Goal: Task Accomplishment & Management: Manage account settings

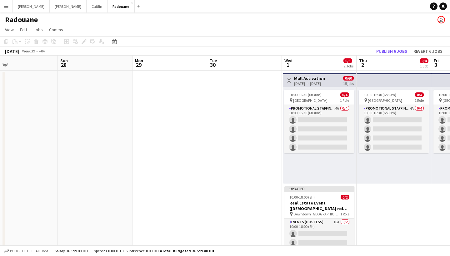
scroll to position [0, 198]
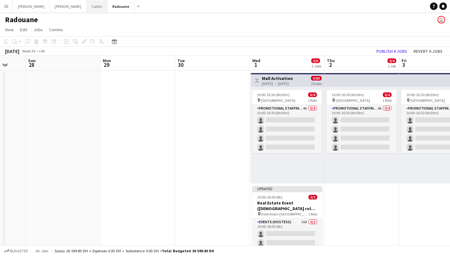
click at [87, 8] on button "[PERSON_NAME]" at bounding box center [97, 6] width 21 height 12
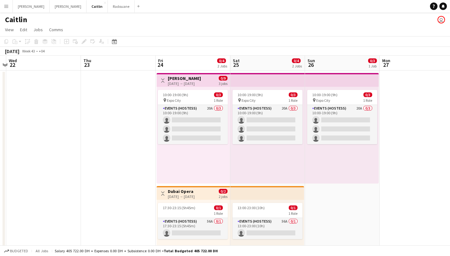
scroll to position [0, 305]
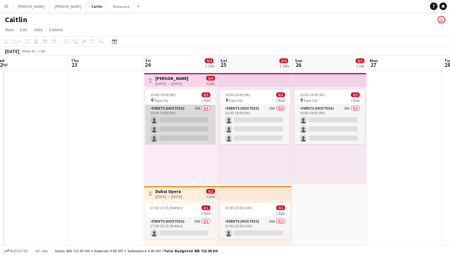
click at [198, 120] on app-card-role "Events (Hostess) 20A 0/3 10:00-19:00 (9h) single-neutral-actions single-neutral…" at bounding box center [180, 124] width 70 height 39
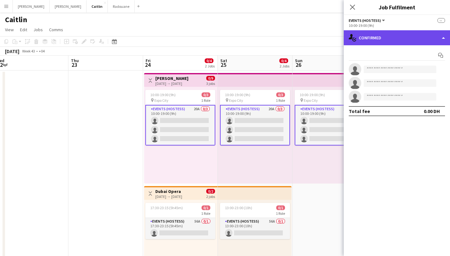
click at [392, 34] on div "single-neutral-actions-check-2 Confirmed" at bounding box center [397, 37] width 106 height 15
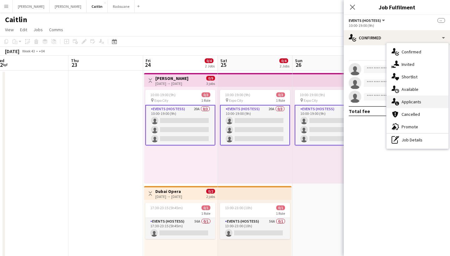
click at [399, 99] on icon "single-neutral-actions-information" at bounding box center [394, 101] width 7 height 7
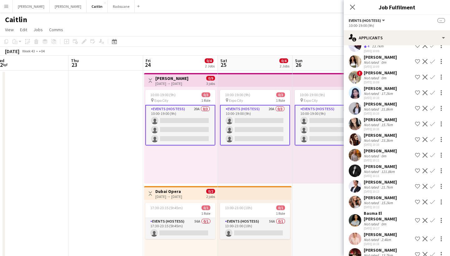
scroll to position [39, 0]
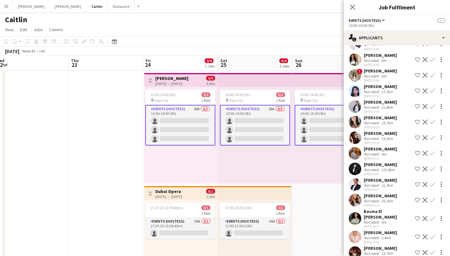
click at [383, 171] on div "121.8km" at bounding box center [388, 169] width 16 height 5
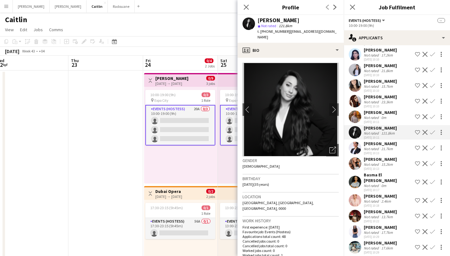
scroll to position [76, 0]
click at [329, 147] on icon "Open photos pop-in" at bounding box center [332, 150] width 7 height 7
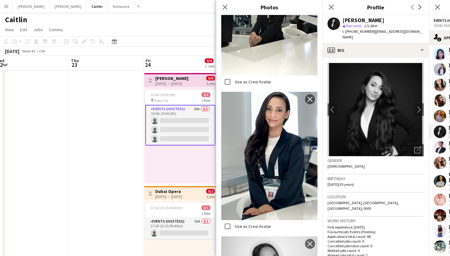
scroll to position [925, 0]
click at [331, 8] on icon "Close pop-in" at bounding box center [331, 7] width 6 height 6
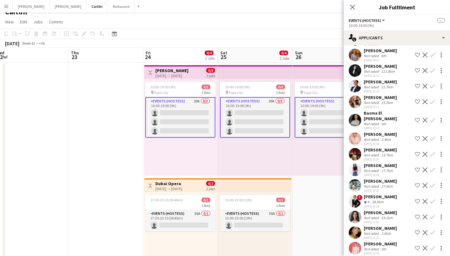
scroll to position [8, 0]
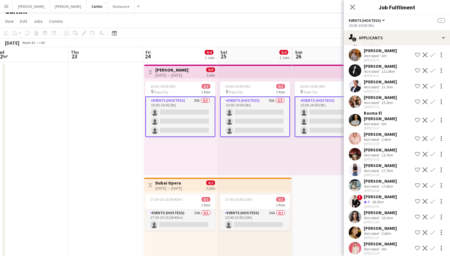
click at [370, 216] on div "Not rated" at bounding box center [372, 218] width 16 height 5
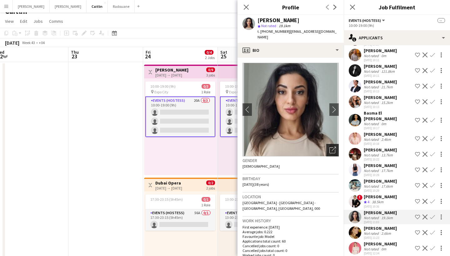
click at [333, 147] on icon at bounding box center [333, 149] width 4 height 4
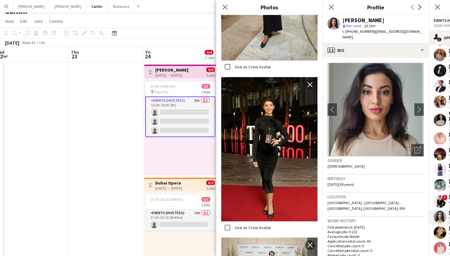
scroll to position [728, 0]
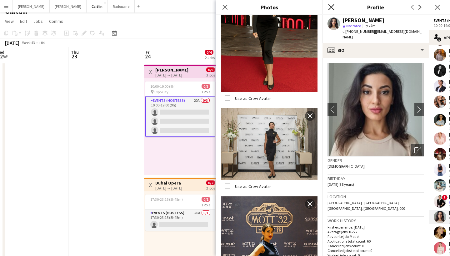
click at [331, 8] on icon at bounding box center [331, 7] width 6 height 6
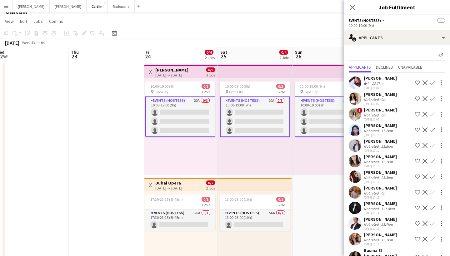
scroll to position [0, 0]
click at [386, 99] on div "0m" at bounding box center [383, 99] width 7 height 5
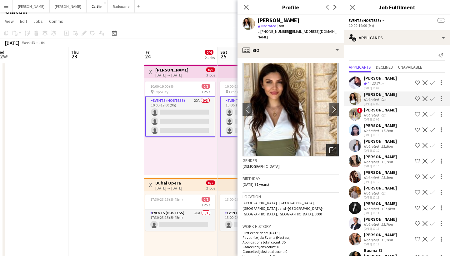
click at [333, 147] on icon "Open photos pop-in" at bounding box center [332, 150] width 7 height 7
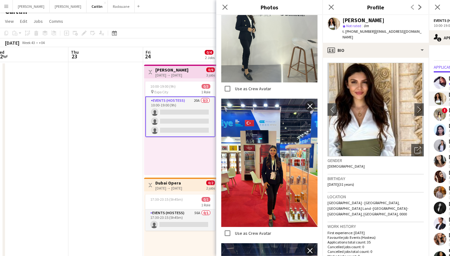
scroll to position [1436, 0]
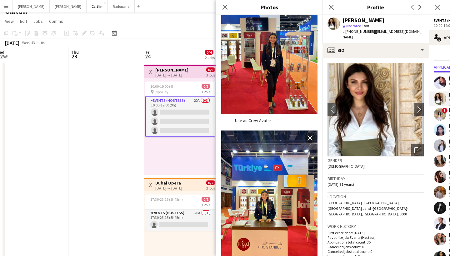
click at [330, 12] on div "Close pop-in" at bounding box center [330, 7] width 17 height 14
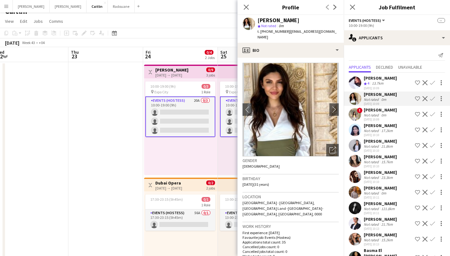
click at [330, 9] on div "Previous Next" at bounding box center [331, 7] width 25 height 14
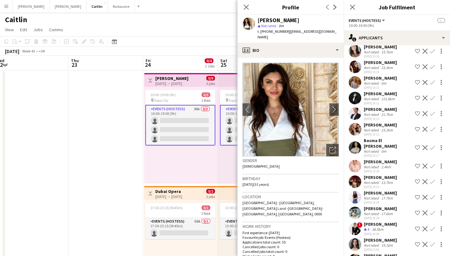
scroll to position [110, 0]
click at [364, 127] on div "Not rated" at bounding box center [372, 129] width 16 height 5
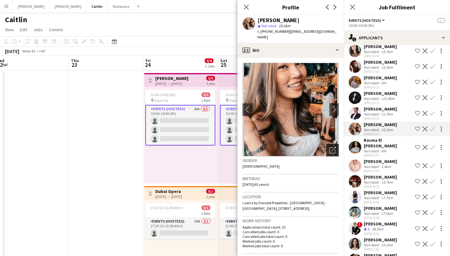
click at [330, 147] on icon "Open photos pop-in" at bounding box center [332, 150] width 7 height 7
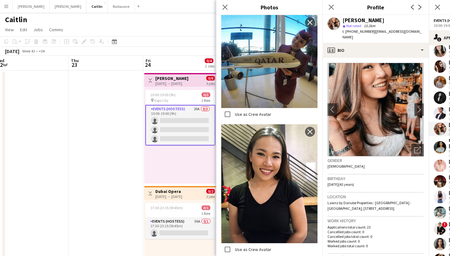
scroll to position [3817, 0]
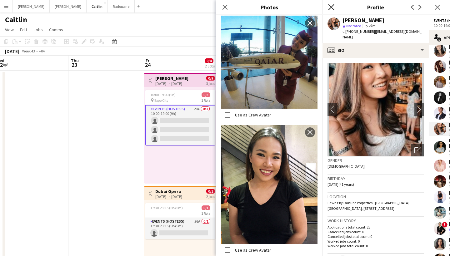
click at [330, 6] on icon at bounding box center [331, 7] width 6 height 6
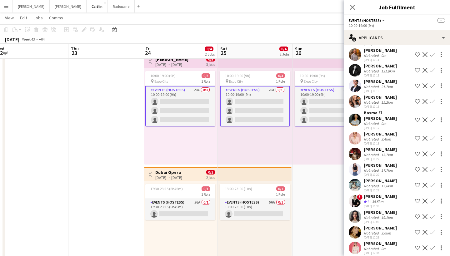
scroll to position [137, 0]
click at [380, 153] on div "13.7km" at bounding box center [387, 155] width 14 height 5
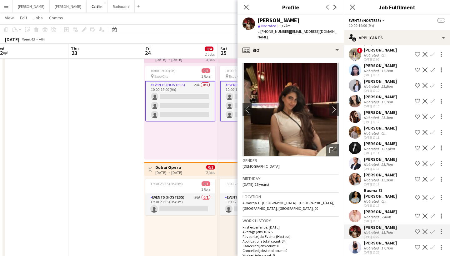
scroll to position [60, 0]
click at [377, 144] on div "[PERSON_NAME]" at bounding box center [380, 144] width 33 height 6
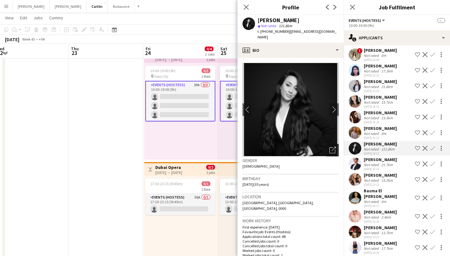
click at [337, 147] on div "Open photos pop-in" at bounding box center [332, 150] width 12 height 12
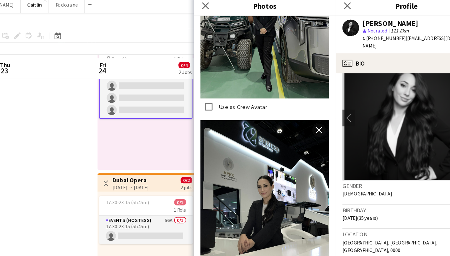
scroll to position [781, 0]
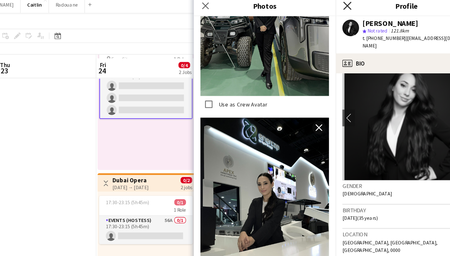
click at [328, 6] on icon at bounding box center [331, 7] width 6 height 6
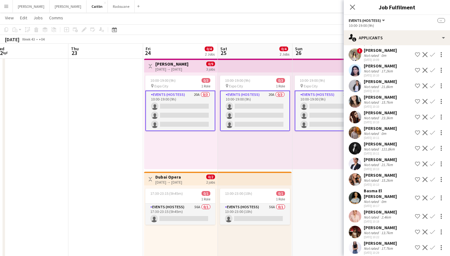
scroll to position [67, 0]
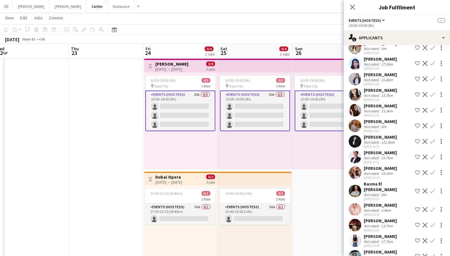
click at [385, 169] on div "[PERSON_NAME]" at bounding box center [380, 169] width 33 height 6
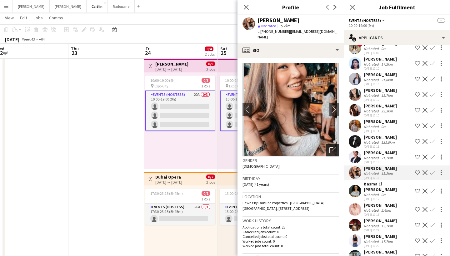
click at [332, 148] on div "Open photos pop-in" at bounding box center [332, 150] width 12 height 12
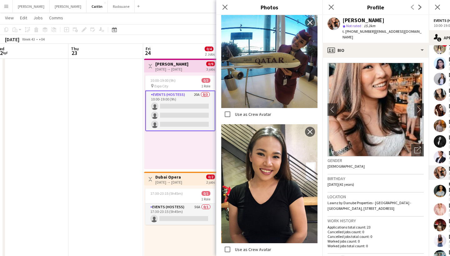
scroll to position [3817, 0]
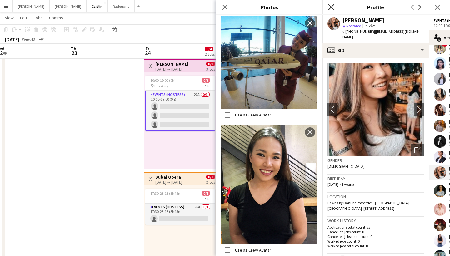
click at [329, 8] on icon "Close pop-in" at bounding box center [331, 7] width 6 height 6
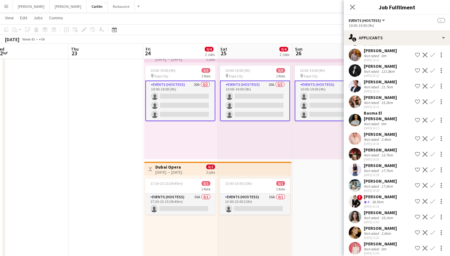
scroll to position [24, 0]
click at [380, 216] on div "19.1km" at bounding box center [387, 218] width 14 height 5
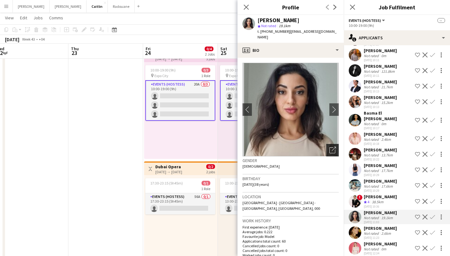
click at [334, 147] on icon at bounding box center [332, 150] width 6 height 6
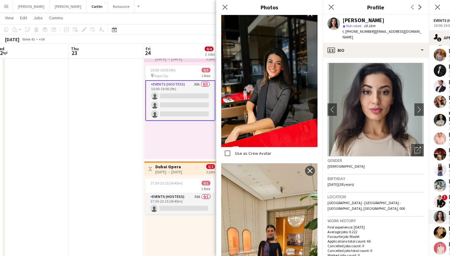
scroll to position [320, 0]
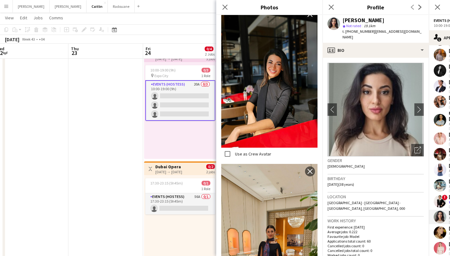
click at [327, 6] on div "Close pop-in" at bounding box center [330, 7] width 17 height 14
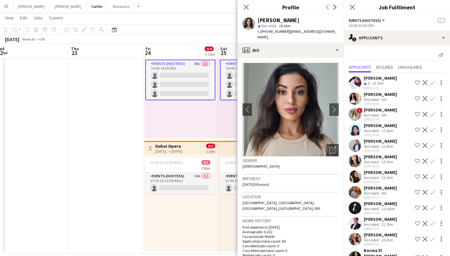
scroll to position [0, 0]
click at [381, 149] on div "[DATE] 10:10" at bounding box center [380, 151] width 33 height 4
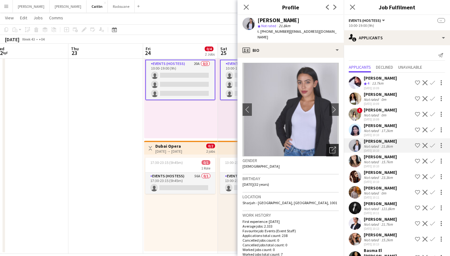
click at [335, 147] on icon "Open photos pop-in" at bounding box center [332, 150] width 7 height 7
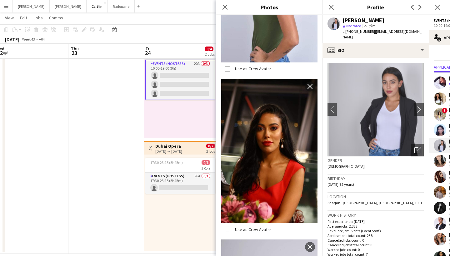
scroll to position [551, 0]
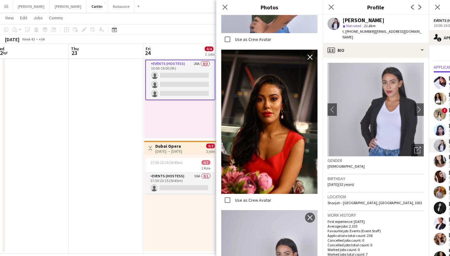
click at [333, 1] on div "Close pop-in" at bounding box center [330, 7] width 17 height 14
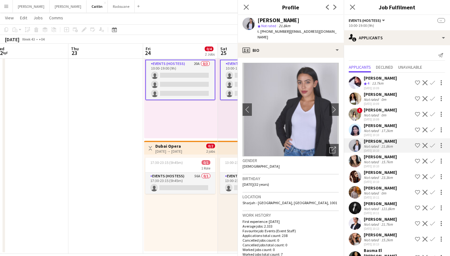
click at [333, 2] on div "Close pop-in Profile Previous Next" at bounding box center [290, 7] width 106 height 15
click at [173, 88] on app-card-role "Events (Hostess) 20A 0/3 10:00-19:00 (9h) single-neutral-actions single-neutral…" at bounding box center [180, 80] width 70 height 41
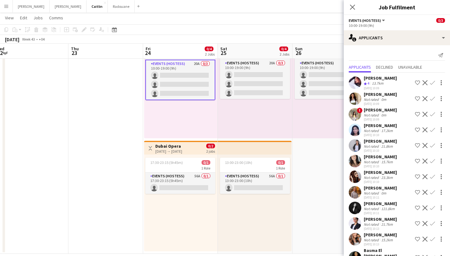
click at [181, 62] on app-card-role "Events (Hostess) 20A 0/3 10:00-19:00 (9h) single-neutral-actions single-neutral…" at bounding box center [180, 80] width 70 height 41
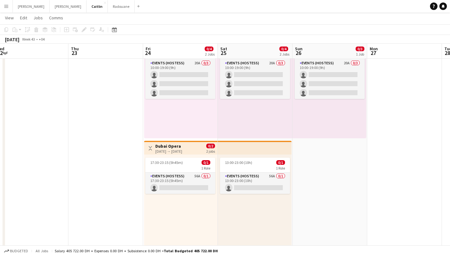
click at [190, 53] on app-board-header-date "Fri 24 0/4 2 Jobs" at bounding box center [180, 51] width 75 height 15
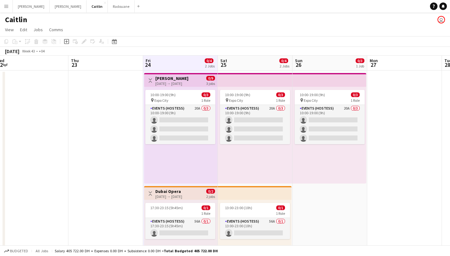
scroll to position [0, 0]
click at [189, 87] on div "10:00-19:00 (9h) 0/3 pin Expo City 1 Role Events (Hostess) 20A 0/3 10:00-19:00 …" at bounding box center [180, 135] width 73 height 97
click at [190, 97] on div "10:00-19:00 (9h) 0/3" at bounding box center [180, 94] width 70 height 5
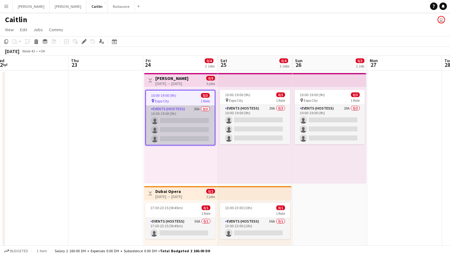
click at [181, 117] on app-card-role "Events (Hostess) 20A 0/3 10:00-19:00 (9h) single-neutral-actions single-neutral…" at bounding box center [180, 125] width 69 height 39
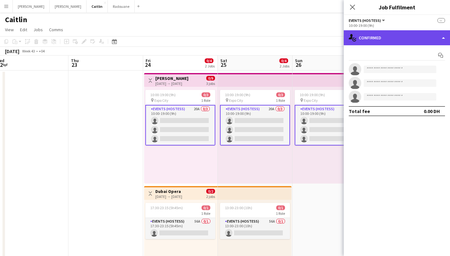
click at [411, 35] on div "single-neutral-actions-check-2 Confirmed" at bounding box center [397, 37] width 106 height 15
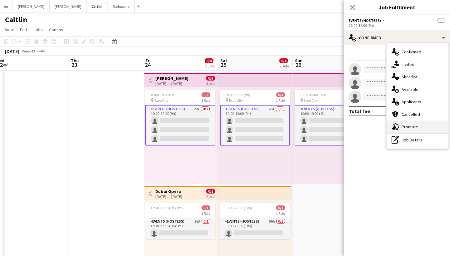
click at [412, 125] on span "Promote" at bounding box center [409, 127] width 17 height 6
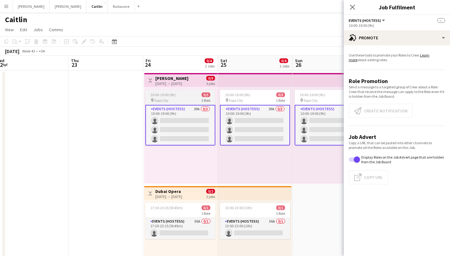
click at [201, 102] on span "1 Role" at bounding box center [205, 100] width 9 height 5
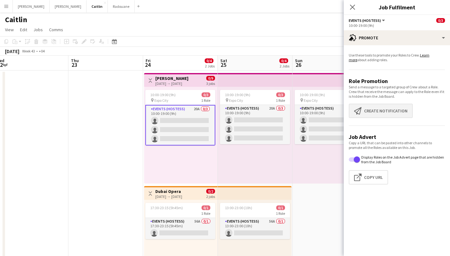
click at [394, 114] on button "Create notification Create notification" at bounding box center [381, 111] width 64 height 14
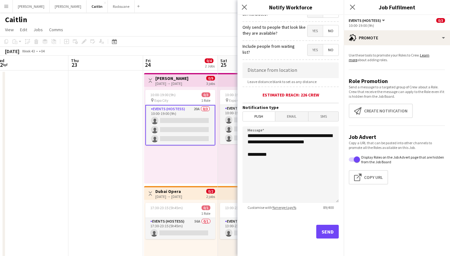
scroll to position [88, 0]
click at [324, 235] on button "Send" at bounding box center [327, 232] width 22 height 14
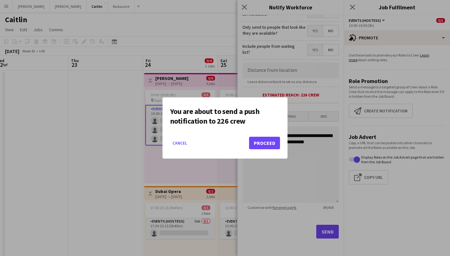
click at [268, 144] on button "Proceed" at bounding box center [264, 143] width 31 height 12
